Goal: Task Accomplishment & Management: Complete application form

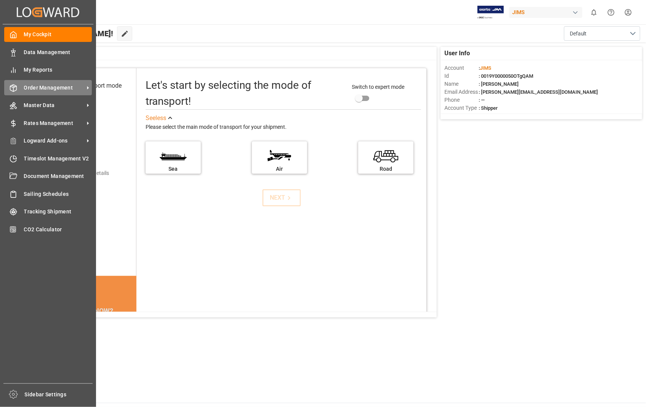
click at [43, 88] on span "Order Management" at bounding box center [54, 88] width 60 height 8
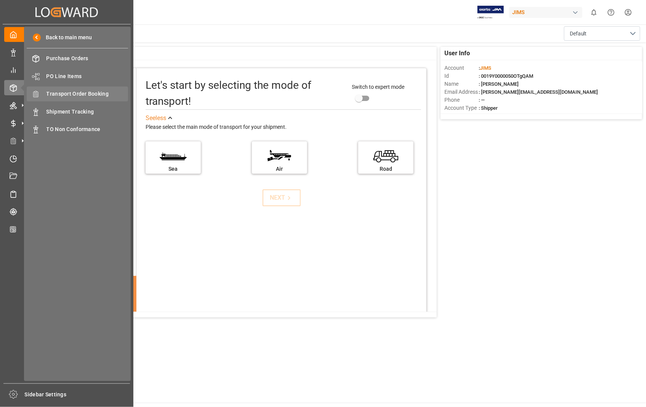
click at [91, 94] on span "Transport Order Booking" at bounding box center [87, 94] width 82 height 8
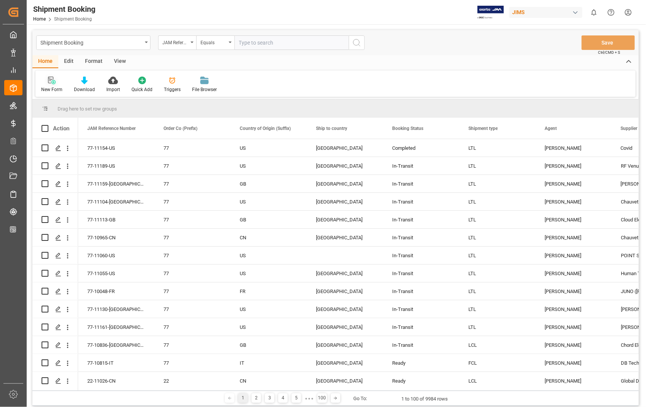
click at [53, 81] on icon at bounding box center [53, 82] width 4 height 4
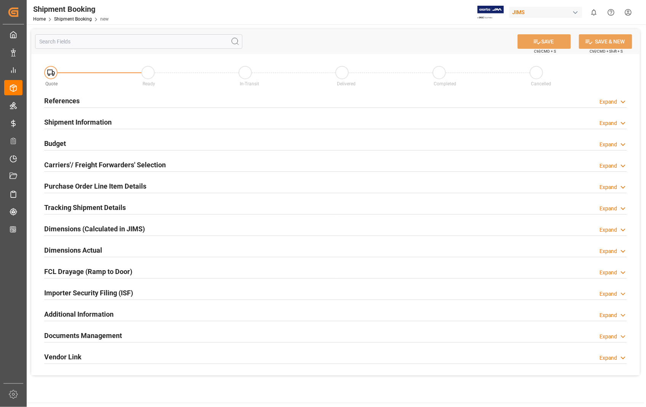
click at [61, 103] on h2 "References" at bounding box center [61, 101] width 35 height 10
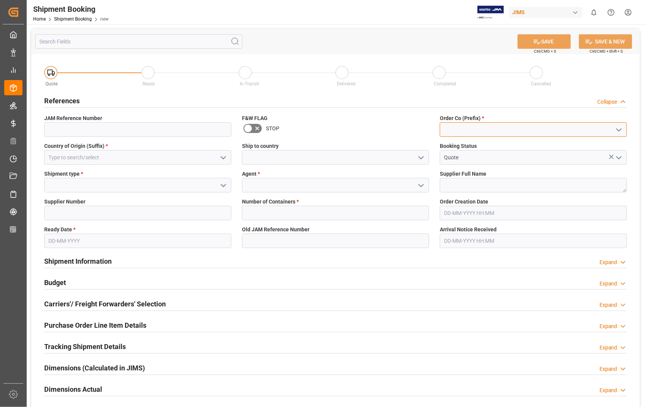
click at [541, 128] on input at bounding box center [533, 129] width 187 height 14
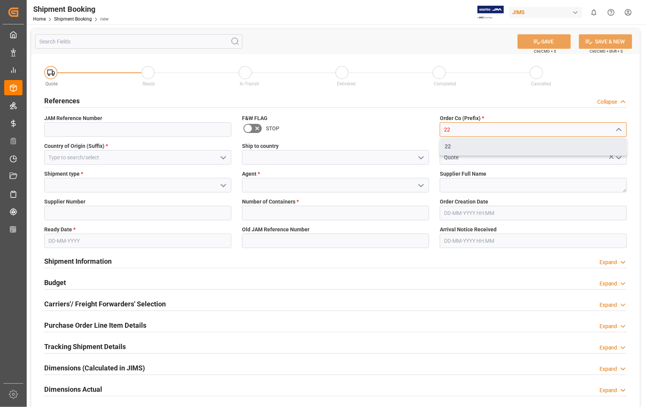
click at [461, 148] on div "22" at bounding box center [533, 146] width 186 height 17
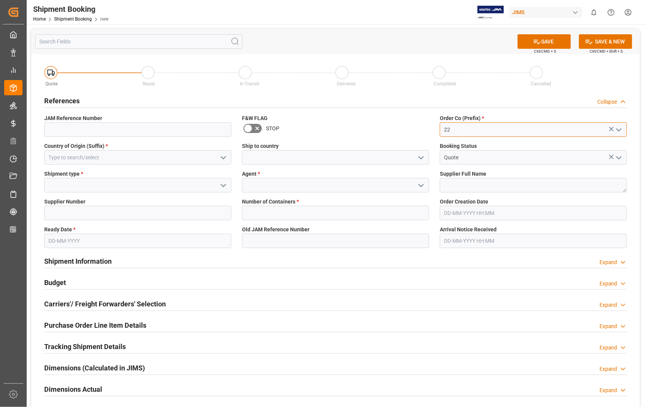
type input "22"
click at [96, 159] on input at bounding box center [137, 157] width 187 height 14
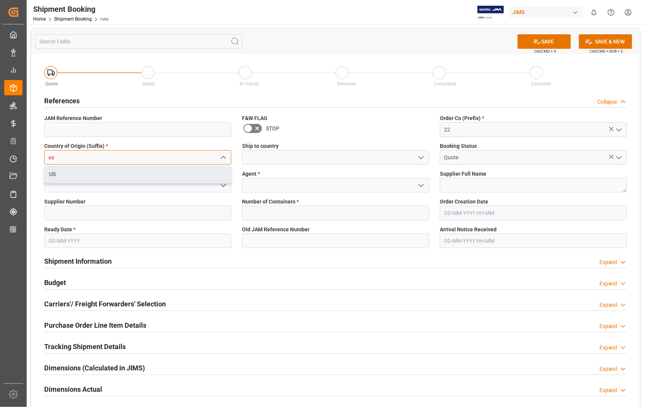
click at [55, 173] on div "US" at bounding box center [138, 174] width 186 height 17
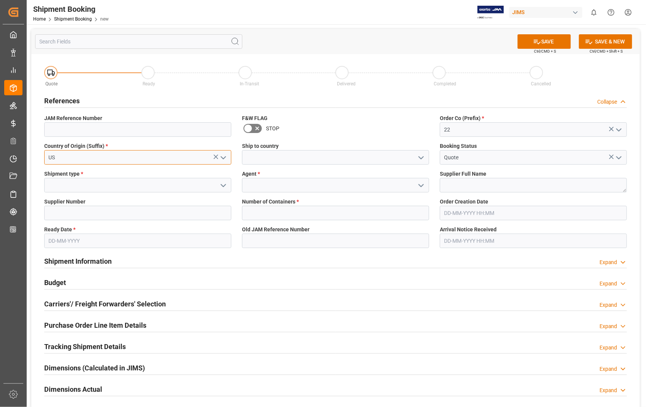
type input "US"
click at [281, 163] on input at bounding box center [335, 157] width 187 height 14
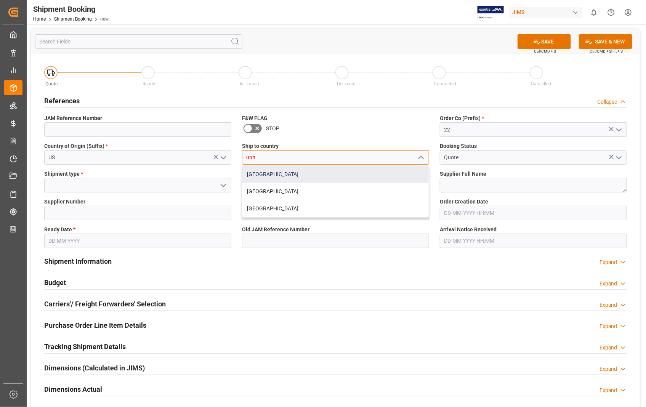
click at [269, 173] on div "[GEOGRAPHIC_DATA]" at bounding box center [335, 174] width 186 height 17
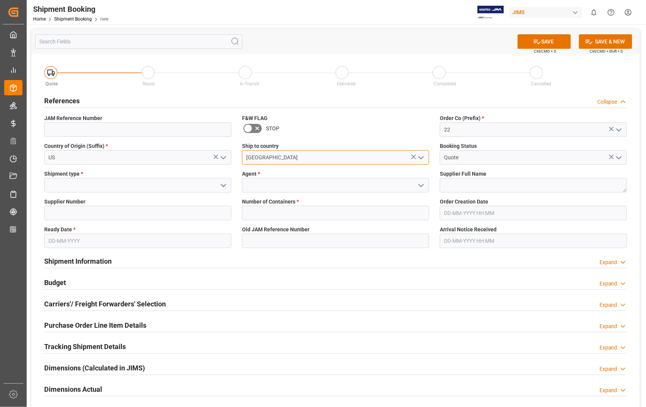
type input "[GEOGRAPHIC_DATA]"
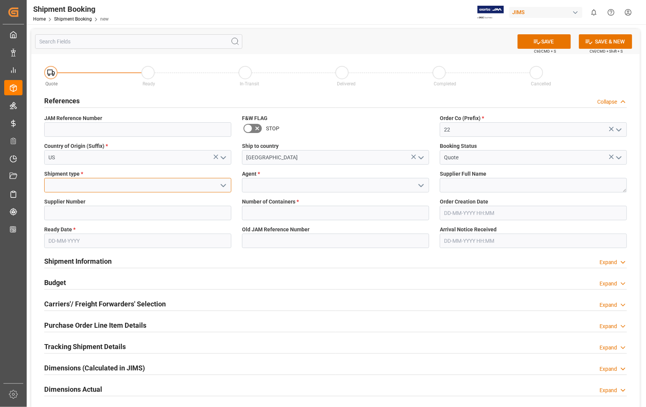
click at [96, 184] on input at bounding box center [137, 185] width 187 height 14
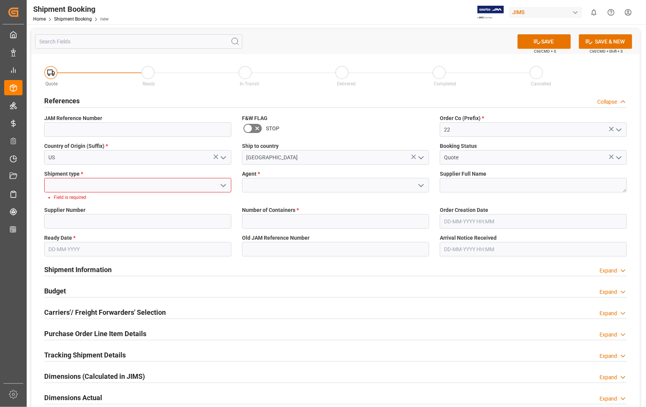
click at [100, 182] on input at bounding box center [137, 185] width 187 height 14
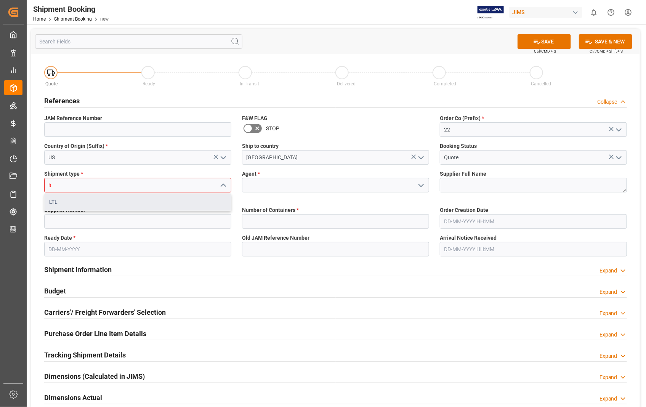
click at [59, 204] on div "LTL" at bounding box center [138, 202] width 186 height 17
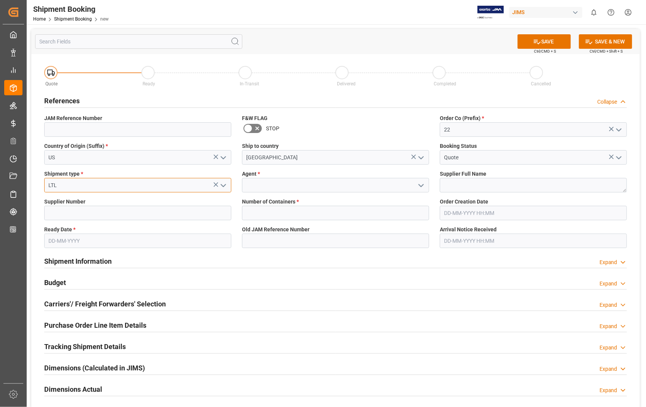
type input "LTL"
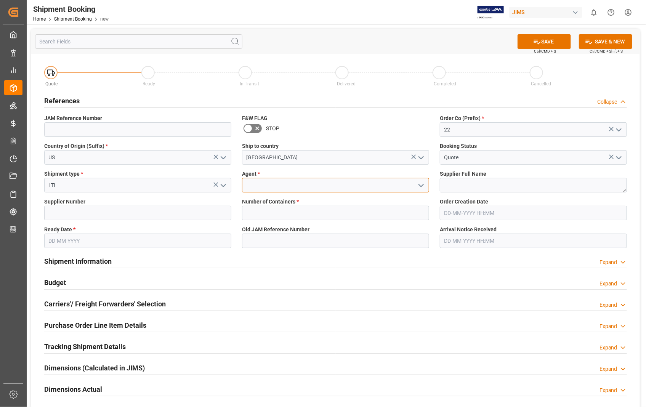
click at [253, 188] on input at bounding box center [335, 185] width 187 height 14
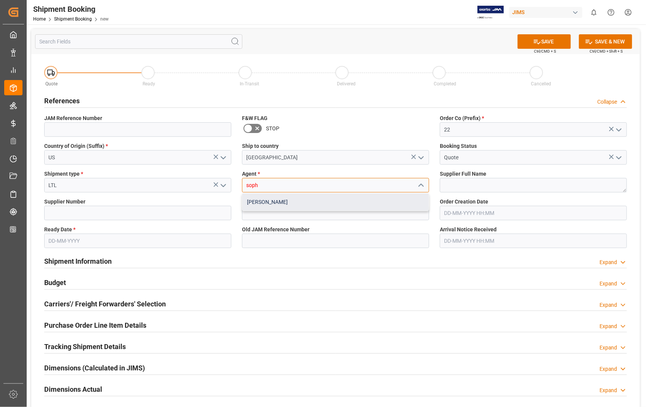
click at [256, 200] on div "[PERSON_NAME]" at bounding box center [335, 202] width 186 height 17
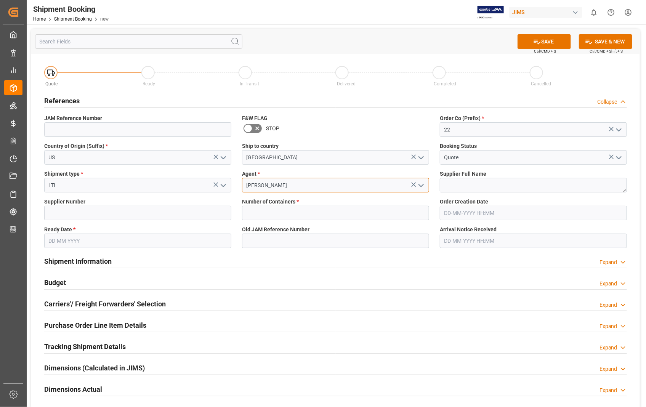
type input "[PERSON_NAME]"
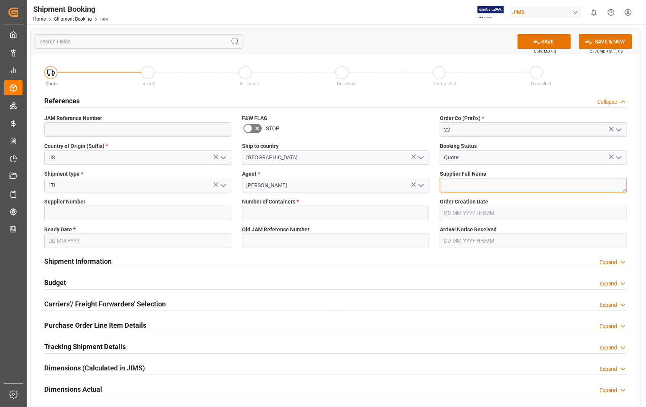
click at [447, 181] on textarea at bounding box center [533, 185] width 187 height 14
paste textarea "Shure Incorporated"
type textarea "Shure Incorporated"
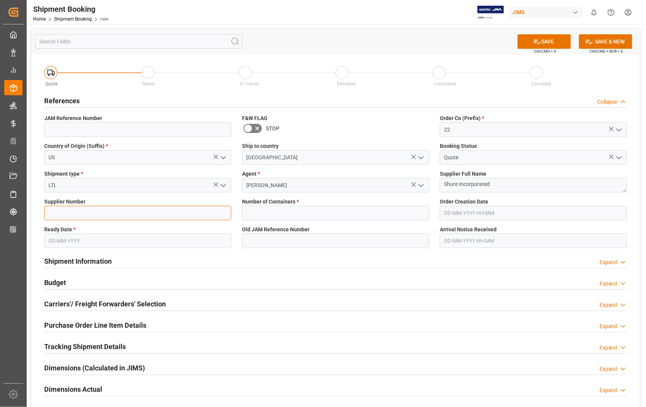
click at [135, 219] on input at bounding box center [137, 213] width 187 height 14
type input "404679"
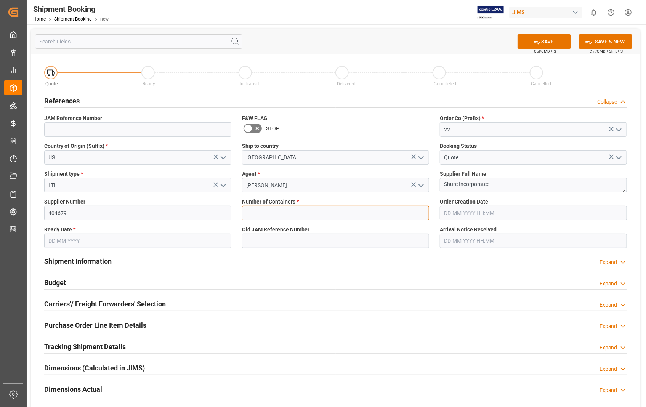
click at [273, 214] on input "text" at bounding box center [335, 213] width 187 height 14
type input "0"
type input "22-11173-US"
type input "[DATE] 00:00"
type input "[DATE]"
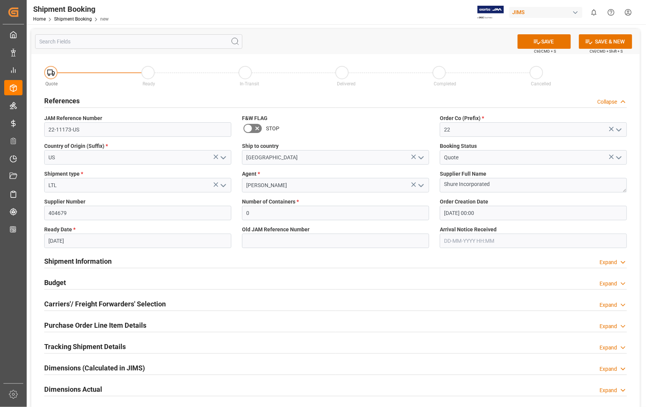
type input "[DATE] 00:00"
click at [517, 213] on input "[DATE] 00:00" at bounding box center [533, 213] width 187 height 14
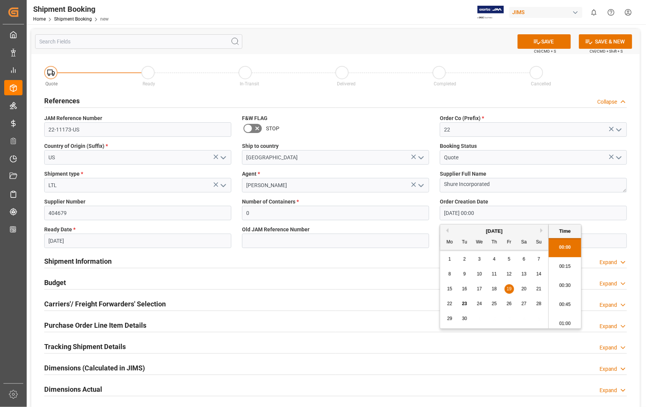
drag, startPoint x: 517, startPoint y: 213, endPoint x: 427, endPoint y: 220, distance: 90.2
click at [427, 220] on div "Quote Ready In-Transit Delivered Completed Cancelled References Collapse JAM Re…" at bounding box center [335, 284] width 608 height 460
paste input "[DATE]"
type input "[DATE] 00:00"
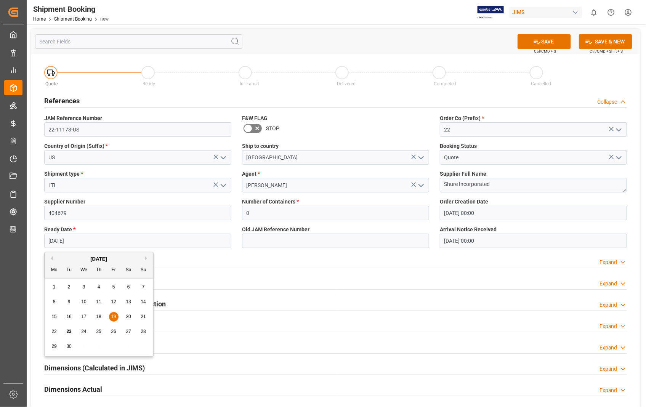
click at [174, 243] on input "[DATE]" at bounding box center [137, 241] width 187 height 14
click at [522, 244] on input "[DATE] 00:00" at bounding box center [533, 241] width 187 height 14
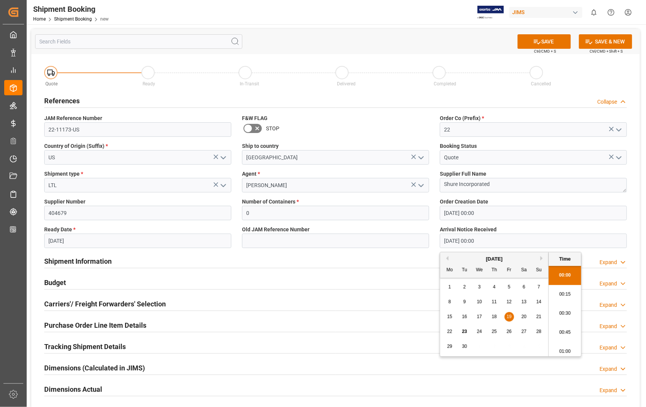
click at [481, 330] on span "24" at bounding box center [479, 331] width 5 height 5
type input "[DATE] 00:00"
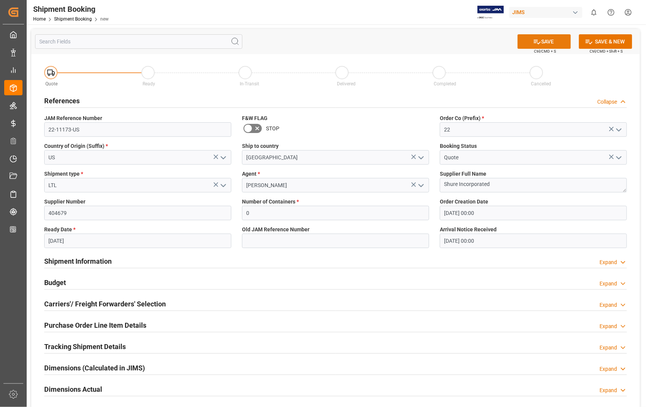
click at [540, 43] on button "SAVE" at bounding box center [543, 41] width 53 height 14
